Goal: Task Accomplishment & Management: Use online tool/utility

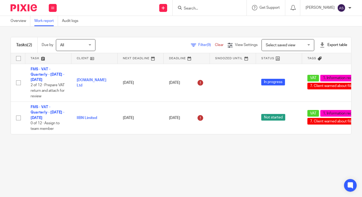
click at [198, 44] on span "Filter (9)" at bounding box center [206, 45] width 17 height 4
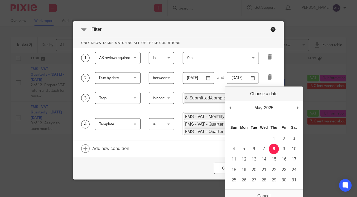
click at [250, 78] on input "2025-05-08" at bounding box center [243, 78] width 32 height 12
type input "2025-10-09"
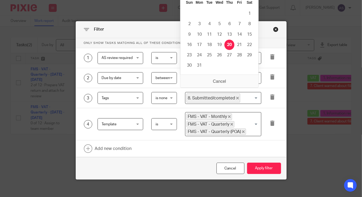
click at [208, 78] on input "2025-03-20" at bounding box center [201, 78] width 32 height 12
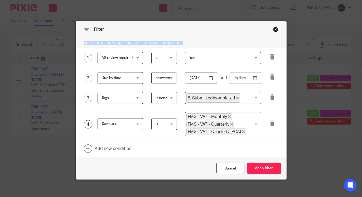
drag, startPoint x: 234, startPoint y: 27, endPoint x: 239, endPoint y: 46, distance: 19.1
click at [239, 46] on div "Filter Only show tasks matching all of these conditions 1 AS review required AS…" at bounding box center [181, 100] width 211 height 158
drag, startPoint x: 239, startPoint y: 46, endPoint x: 302, endPoint y: 68, distance: 66.5
click at [302, 68] on div "Filter Only show tasks matching all of these conditions 1 AS review required AS…" at bounding box center [181, 98] width 362 height 197
click at [310, 72] on div "Filter Only show tasks matching all of these conditions 1 AS review required AS…" at bounding box center [181, 98] width 362 height 197
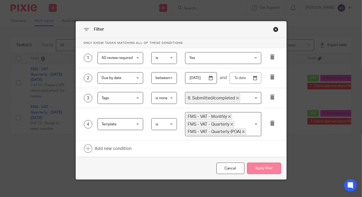
click at [255, 166] on button "Apply filter" at bounding box center [264, 167] width 34 height 11
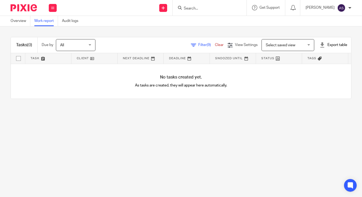
click at [197, 42] on div "Filter (9) Clear View Settings View Settings (9) Filters Clear Save Manage save…" at bounding box center [228, 45] width 247 height 12
click at [198, 45] on span "Filter (9)" at bounding box center [206, 45] width 17 height 4
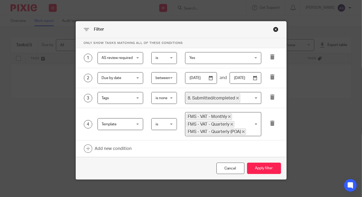
click at [252, 78] on input "2025-09-25" at bounding box center [246, 78] width 32 height 12
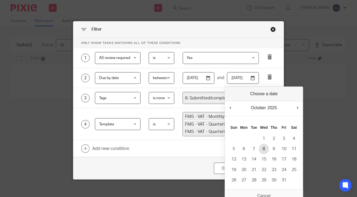
type input "2025-10-08"
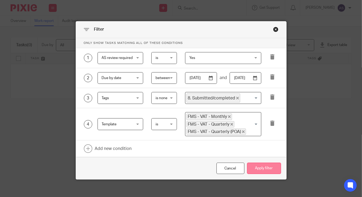
click at [261, 168] on button "Apply filter" at bounding box center [264, 167] width 34 height 11
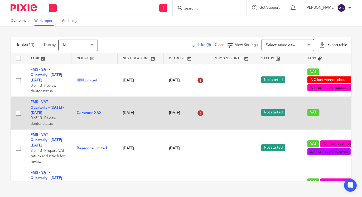
scroll to position [96, 0]
